Goal: Book appointment/travel/reservation

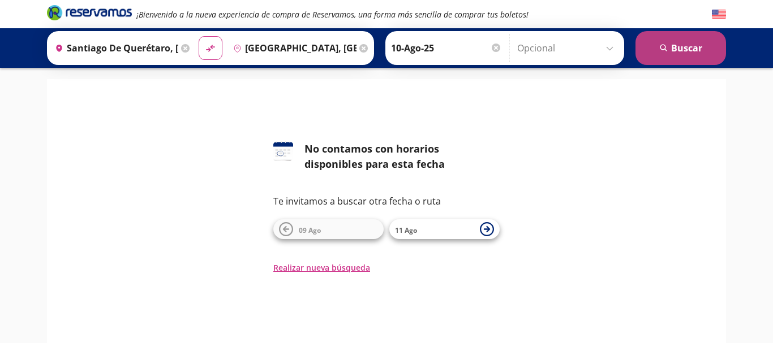
click at [691, 49] on button "search [GEOGRAPHIC_DATA]" at bounding box center [680, 48] width 91 height 34
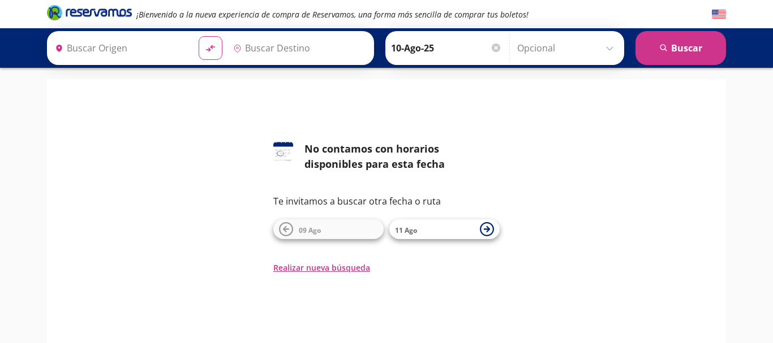
type input "Santiago de Querétaro, [GEOGRAPHIC_DATA]"
type input "[GEOGRAPHIC_DATA], [GEOGRAPHIC_DATA]"
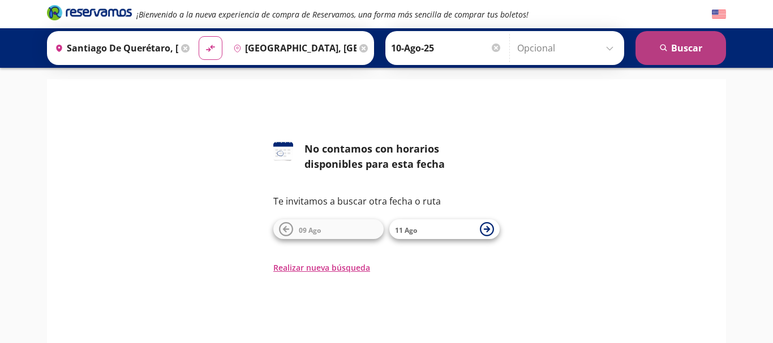
click at [673, 42] on button "search [GEOGRAPHIC_DATA]" at bounding box center [680, 48] width 91 height 34
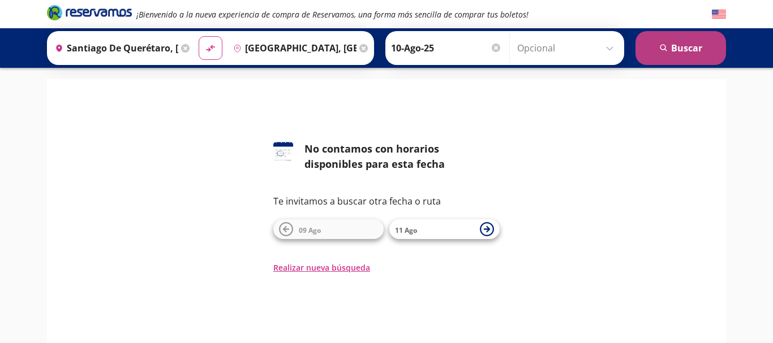
click at [673, 42] on button "search [GEOGRAPHIC_DATA]" at bounding box center [680, 48] width 91 height 34
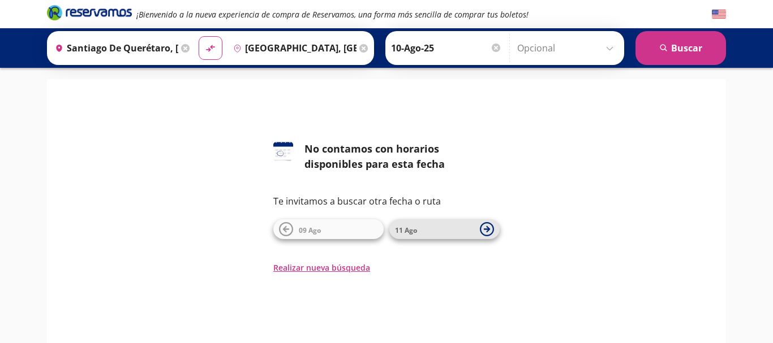
click at [445, 232] on span "11 Ago" at bounding box center [434, 230] width 79 height 14
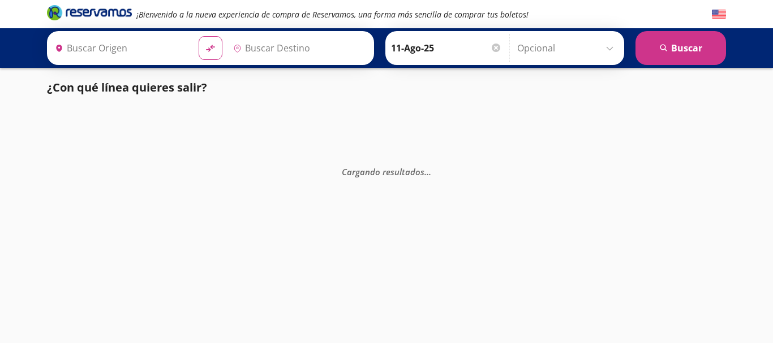
type input "Santiago de Querétaro, [GEOGRAPHIC_DATA]"
type input "[GEOGRAPHIC_DATA], [GEOGRAPHIC_DATA]"
